Goal: Information Seeking & Learning: Learn about a topic

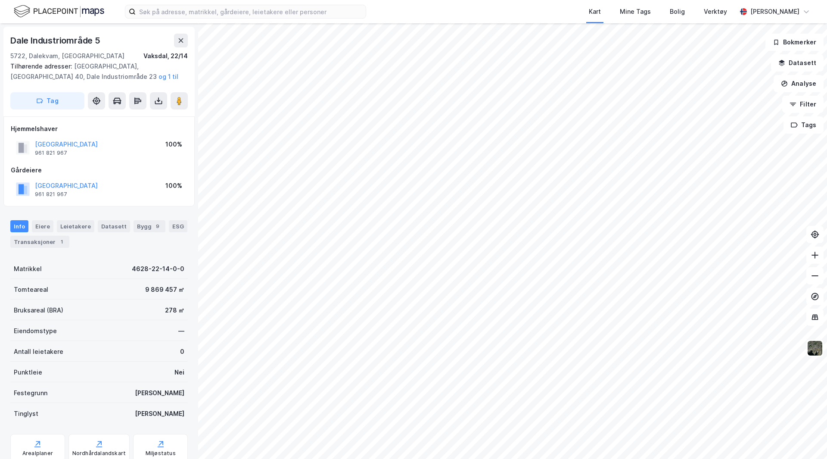
click at [415, 458] on html "Kart Mine Tags Bolig Verktøy [PERSON_NAME] Industriområde 5 5722, [GEOGRAPHIC_D…" at bounding box center [413, 229] width 827 height 459
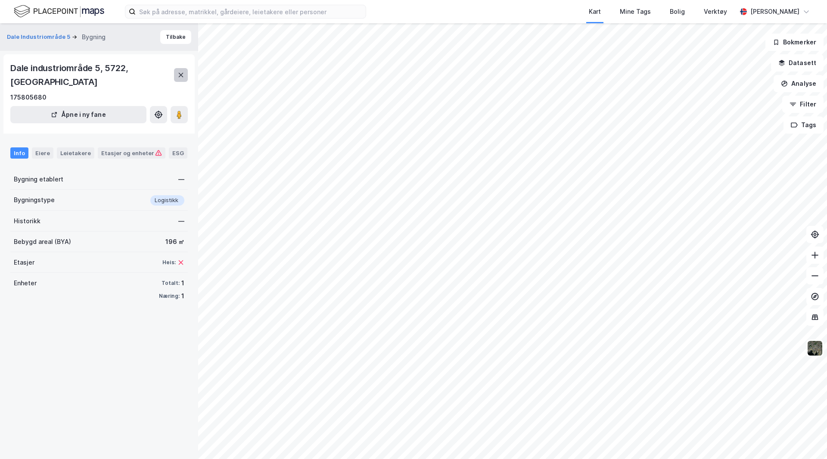
click at [176, 76] on button at bounding box center [181, 75] width 14 height 14
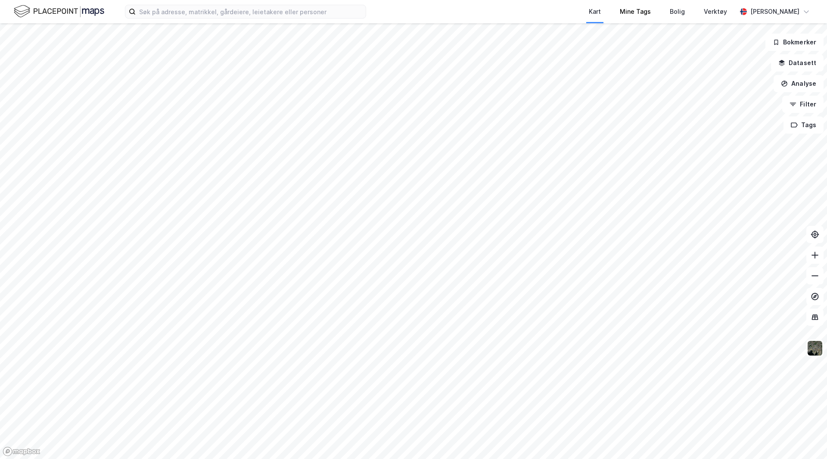
click at [651, 20] on div "Kart Mine Tags Bolig Verktøy [PERSON_NAME] Bokmerker Datasett Analyse Filter Ta…" at bounding box center [413, 229] width 827 height 459
